Goal: Information Seeking & Learning: Learn about a topic

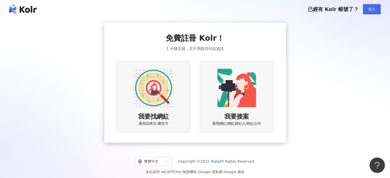
click at [366, 14] on button "登入" at bounding box center [371, 9] width 18 height 10
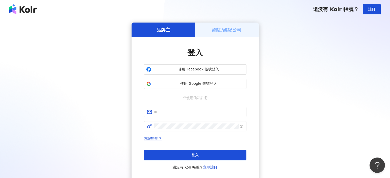
click at [284, 92] on div "品牌主 網紅/經紀公司 登入 使用 Facebook 帳號登入 使用 Google 帳號登入 或使用信箱註冊 忘記密碼？ 登入 還沒有 Kolr 帳號？ 立即…" at bounding box center [194, 102] width 377 height 158
drag, startPoint x: 186, startPoint y: 113, endPoint x: 194, endPoint y: 106, distance: 10.9
click at [186, 113] on input "text" at bounding box center [198, 112] width 89 height 6
paste input "**********"
type input "**********"
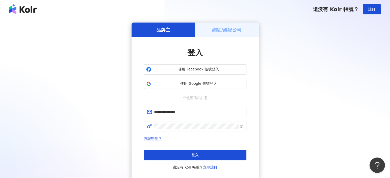
drag, startPoint x: 207, startPoint y: 119, endPoint x: 206, endPoint y: 122, distance: 2.8
click at [207, 120] on form "**********" at bounding box center [195, 119] width 102 height 25
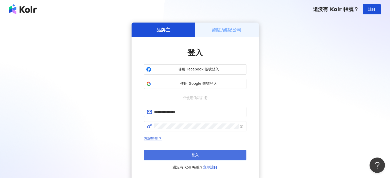
click at [183, 154] on button "登入" at bounding box center [195, 155] width 102 height 10
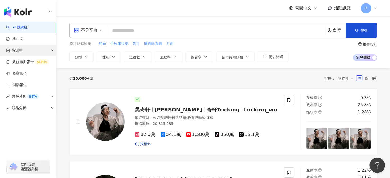
click at [18, 51] on span "資源庫" at bounding box center [17, 51] width 11 height 12
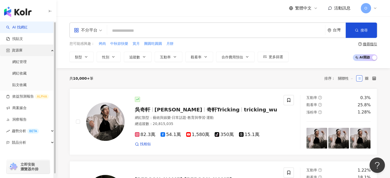
click at [19, 50] on span "資源庫" at bounding box center [17, 51] width 11 height 12
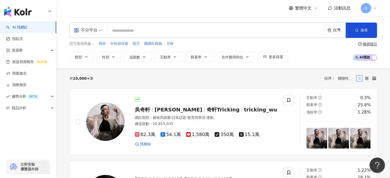
click at [142, 31] on input "search" at bounding box center [216, 31] width 214 height 10
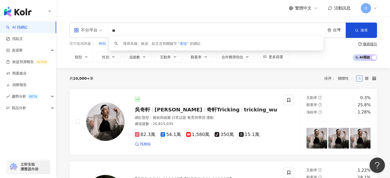
type input "*"
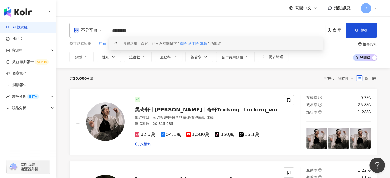
click at [182, 43] on span "產險 旅平險 車險" at bounding box center [193, 43] width 27 height 4
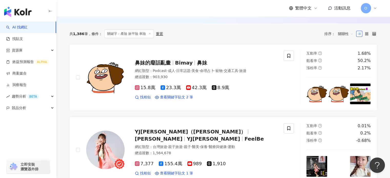
scroll to position [77, 0]
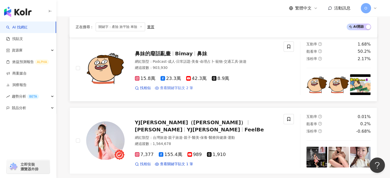
type input "*********"
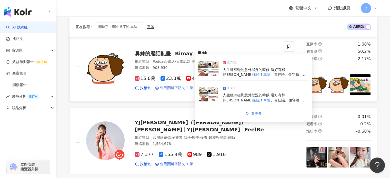
click at [183, 88] on span "查看關鍵字貼文 2 筆" at bounding box center [176, 88] width 33 height 5
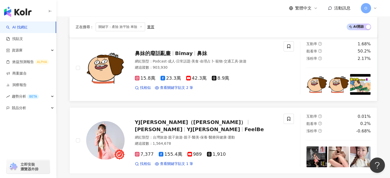
scroll to position [102, 0]
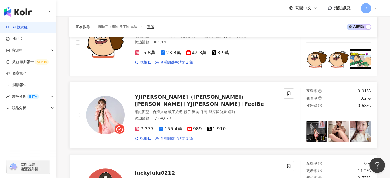
click at [176, 136] on span "查看關鍵字貼文 1 筆" at bounding box center [176, 138] width 33 height 5
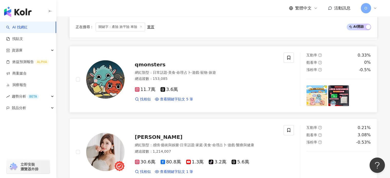
scroll to position [410, 0]
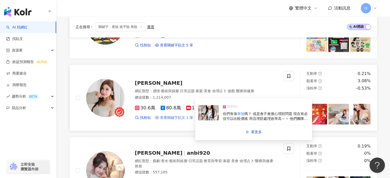
click at [185, 120] on span "查看關鍵字貼文 1 筆" at bounding box center [176, 117] width 33 height 5
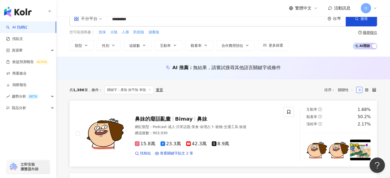
scroll to position [0, 0]
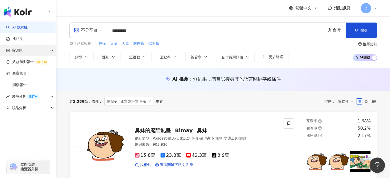
click at [40, 50] on div "資源庫" at bounding box center [28, 51] width 56 height 12
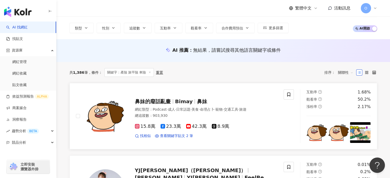
scroll to position [26, 0]
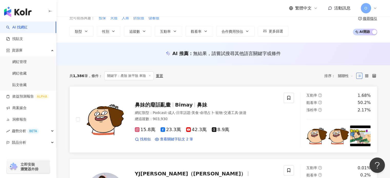
click at [182, 102] on span "Bimay" at bounding box center [184, 105] width 18 height 6
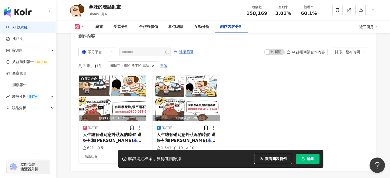
scroll to position [1573, 0]
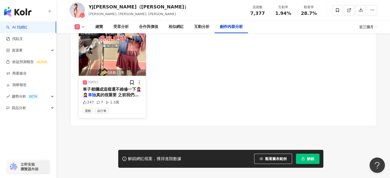
scroll to position [1581, 0]
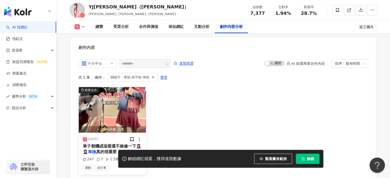
click at [95, 149] on mark "車險" at bounding box center [92, 151] width 8 height 5
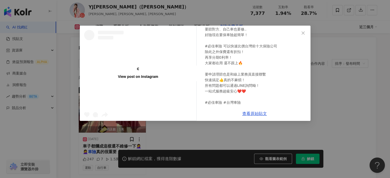
scroll to position [61, 0]
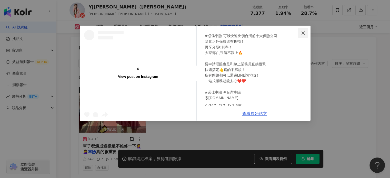
click at [301, 33] on icon "close" at bounding box center [303, 33] width 4 height 4
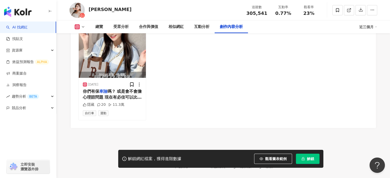
scroll to position [1619, 0]
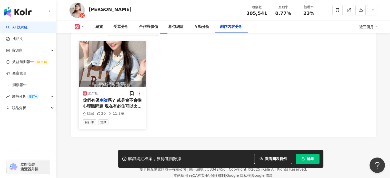
click at [119, 92] on div "預估觸及數：8.9萬 2025/1/10 你們有保 車險 嗎？ 或是會不會擔心理賠問題 現在有必佳可以比較價格 而且理賠處理效率高～～ 他們團隊在這行有豐富的…" at bounding box center [112, 85] width 68 height 88
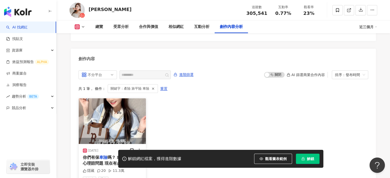
click at [126, 144] on div "2025/1/10 你們有保 車險 嗎？ 或是會不會擔心理賠問題 現在有必佳可以比較價格 而且理賠處理效率高～～ 他們團隊在這行有豐富的經驗 不信你去看看他們…" at bounding box center [112, 165] width 67 height 42
click at [120, 110] on img "button" at bounding box center [112, 121] width 67 height 46
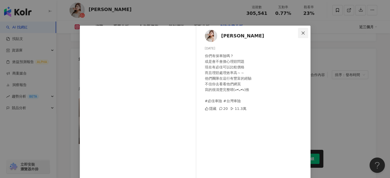
click at [301, 34] on icon "close" at bounding box center [303, 33] width 4 height 4
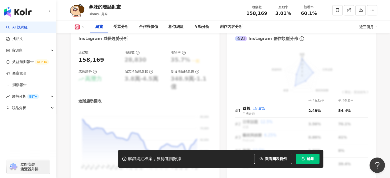
scroll to position [589, 0]
